Goal: Subscribe to service/newsletter

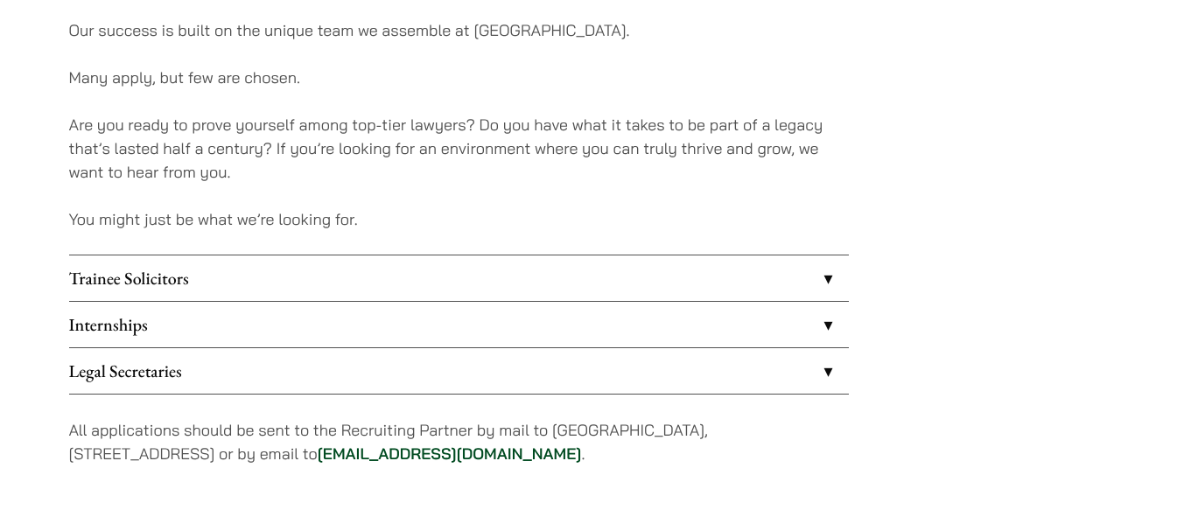
scroll to position [1575, 0]
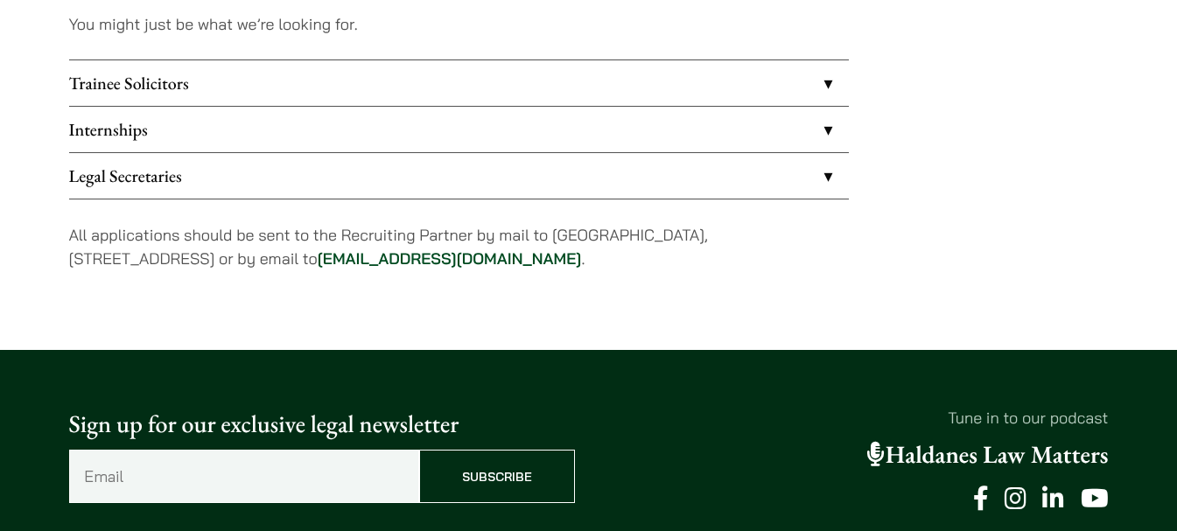
click at [218, 89] on link "Trainee Solicitors" at bounding box center [459, 83] width 780 height 46
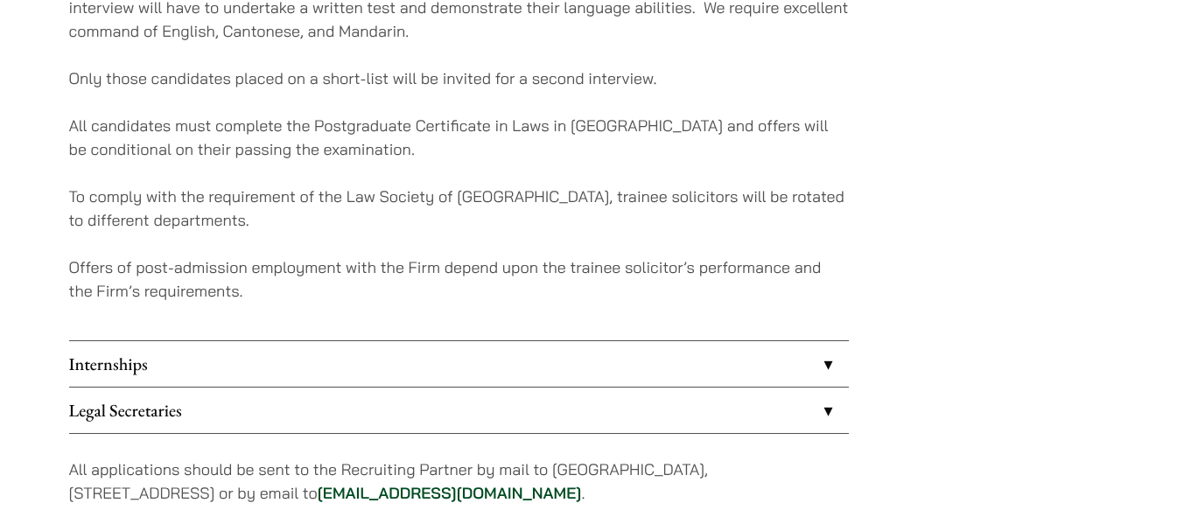
scroll to position [2013, 0]
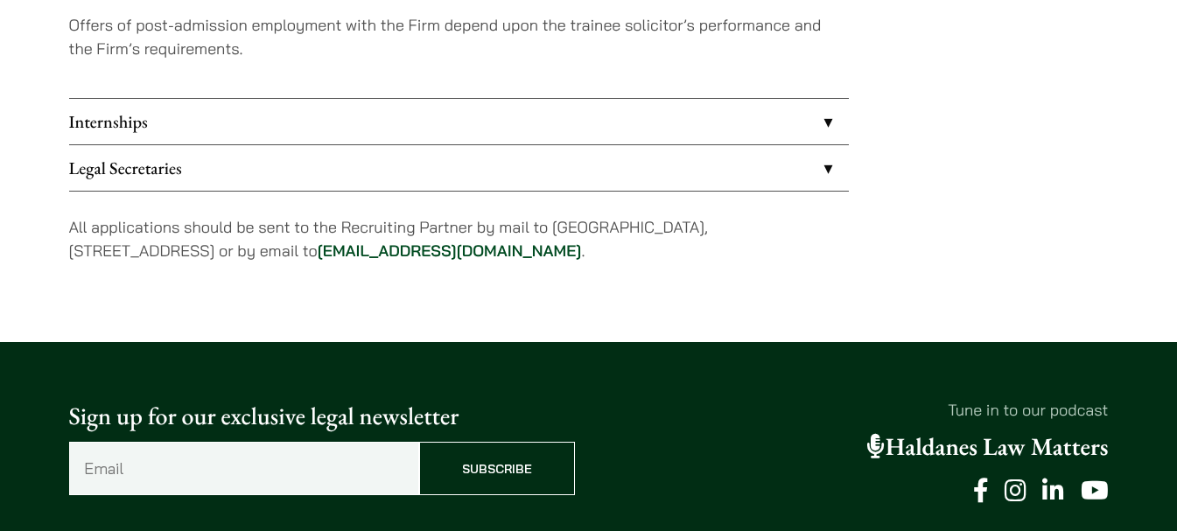
click at [251, 176] on link "Legal Secretaries" at bounding box center [459, 168] width 780 height 46
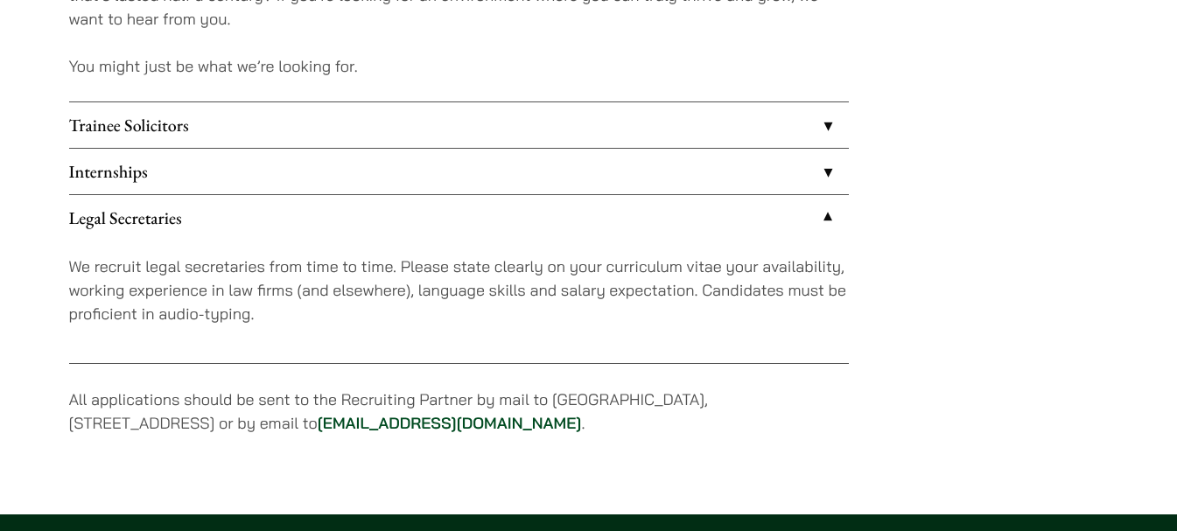
scroll to position [1516, 0]
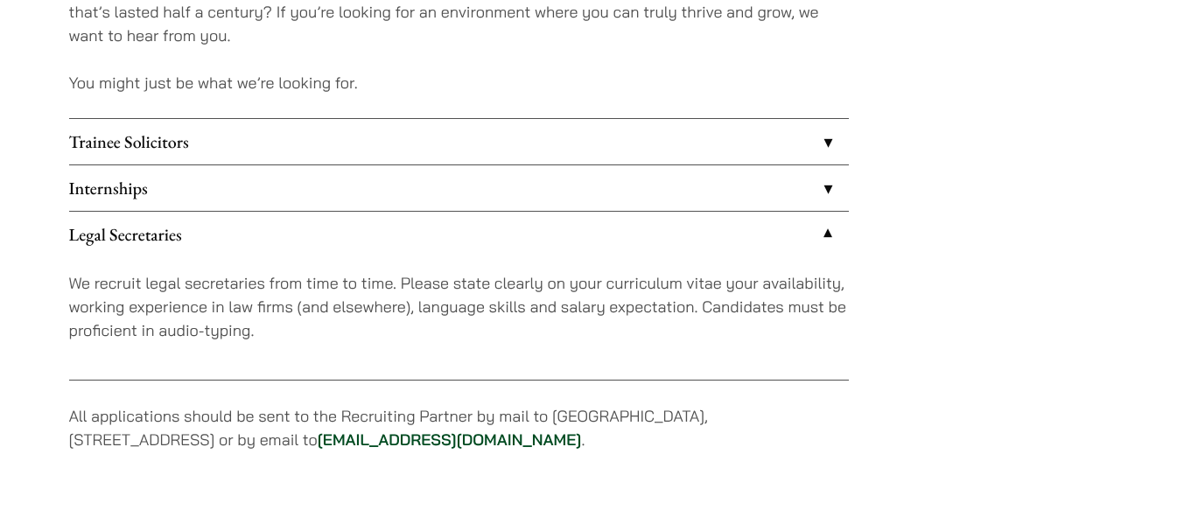
click at [234, 185] on link "Internships" at bounding box center [459, 188] width 780 height 46
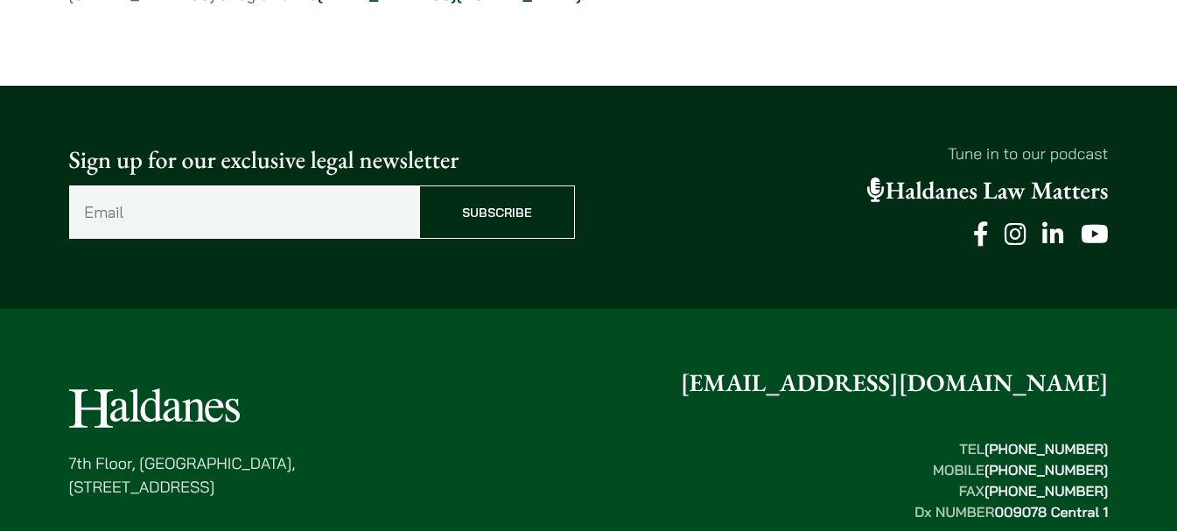
scroll to position [2216, 0]
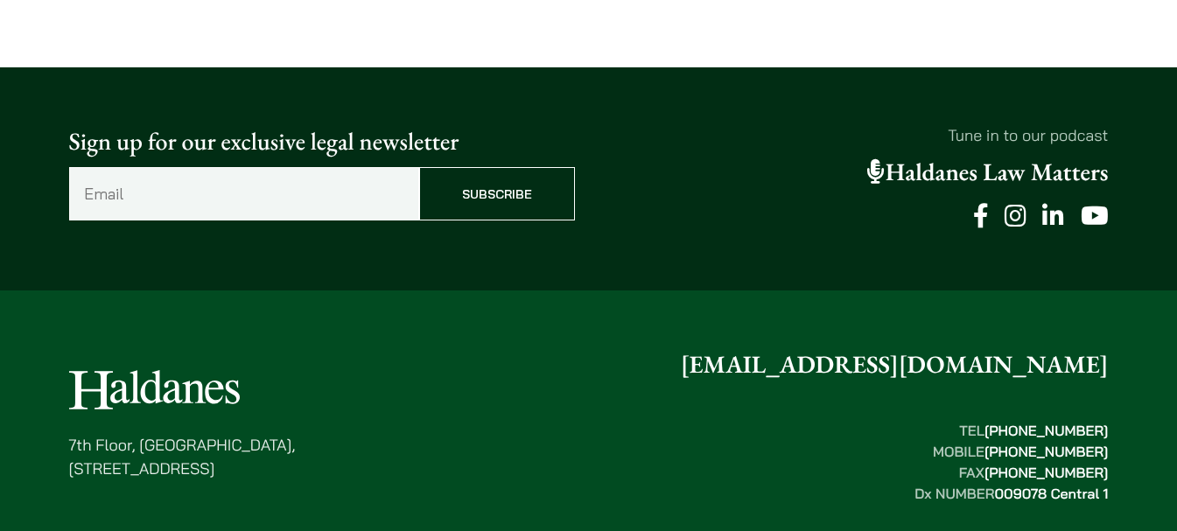
click at [249, 193] on input "Email (Required)" at bounding box center [244, 193] width 350 height 53
type input "[PERSON_NAME][EMAIL_ADDRESS][PERSON_NAME][DOMAIN_NAME]"
click at [491, 198] on input "Subscribe" at bounding box center [497, 193] width 156 height 53
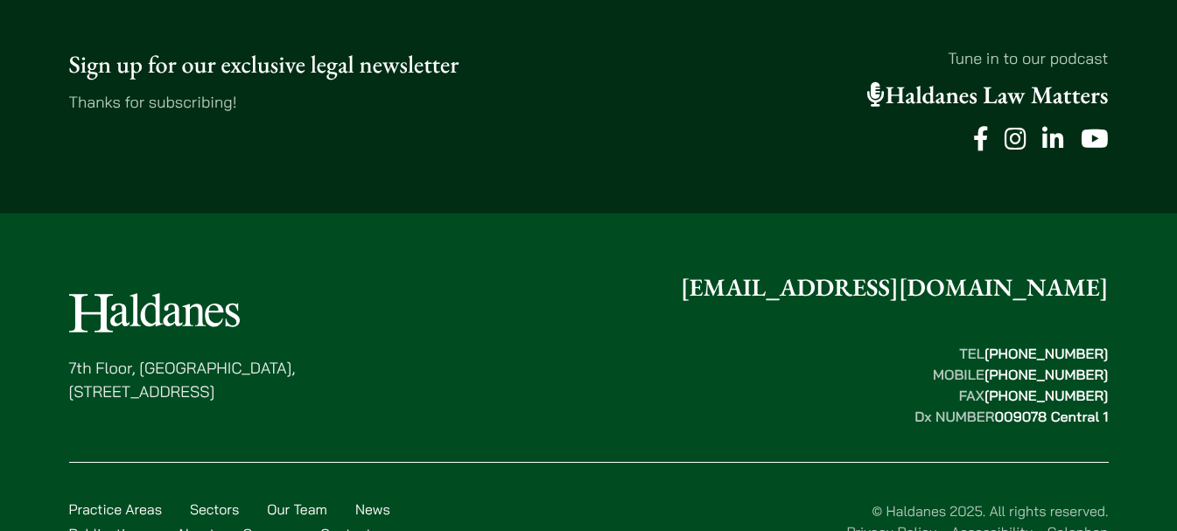
scroll to position [2296, 0]
